Goal: Information Seeking & Learning: Learn about a topic

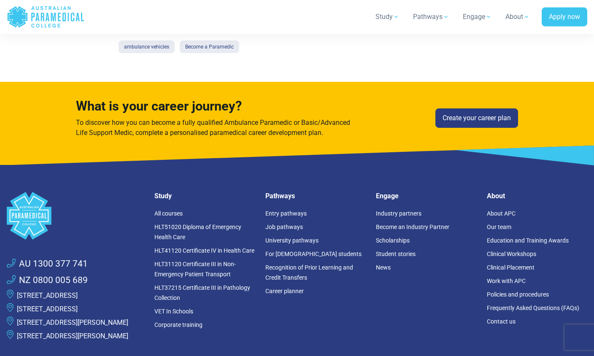
scroll to position [1215, 0]
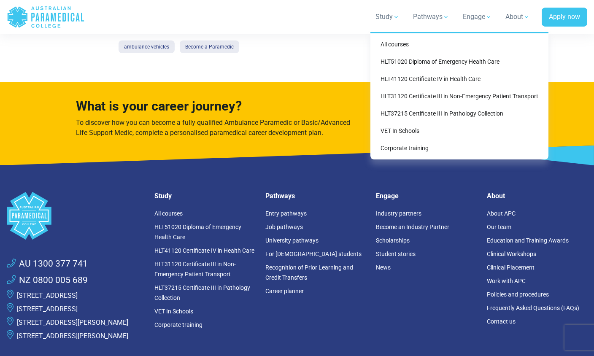
click at [474, 62] on link "HLT51020 Diploma of Emergency Health Care" at bounding box center [459, 62] width 171 height 16
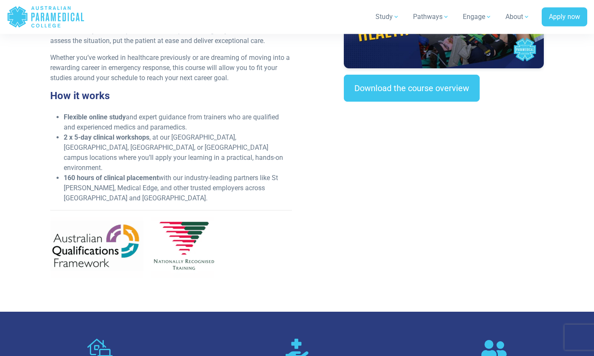
scroll to position [328, 0]
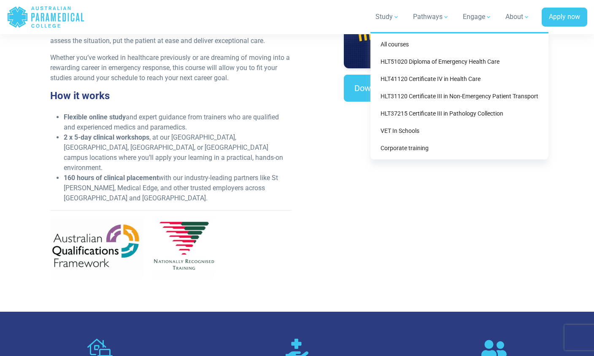
click at [408, 44] on link "All courses" at bounding box center [459, 45] width 171 height 16
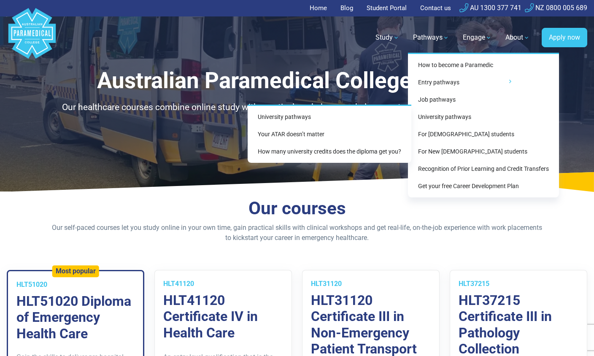
click at [308, 116] on link "University pathways" at bounding box center [329, 117] width 157 height 16
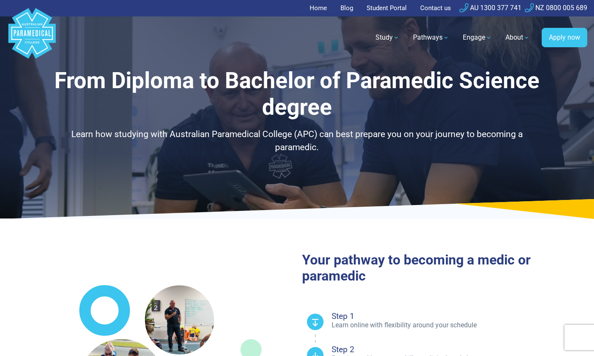
select select "**********"
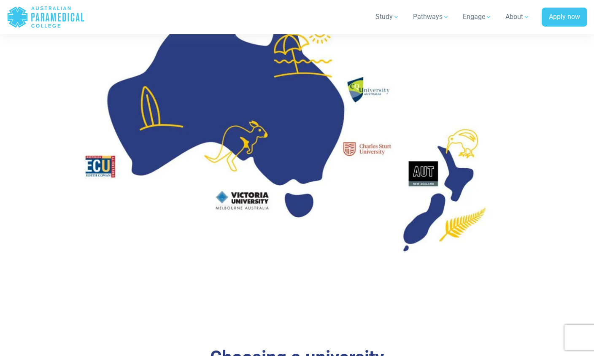
scroll to position [1129, 0]
